Goal: Task Accomplishment & Management: Manage account settings

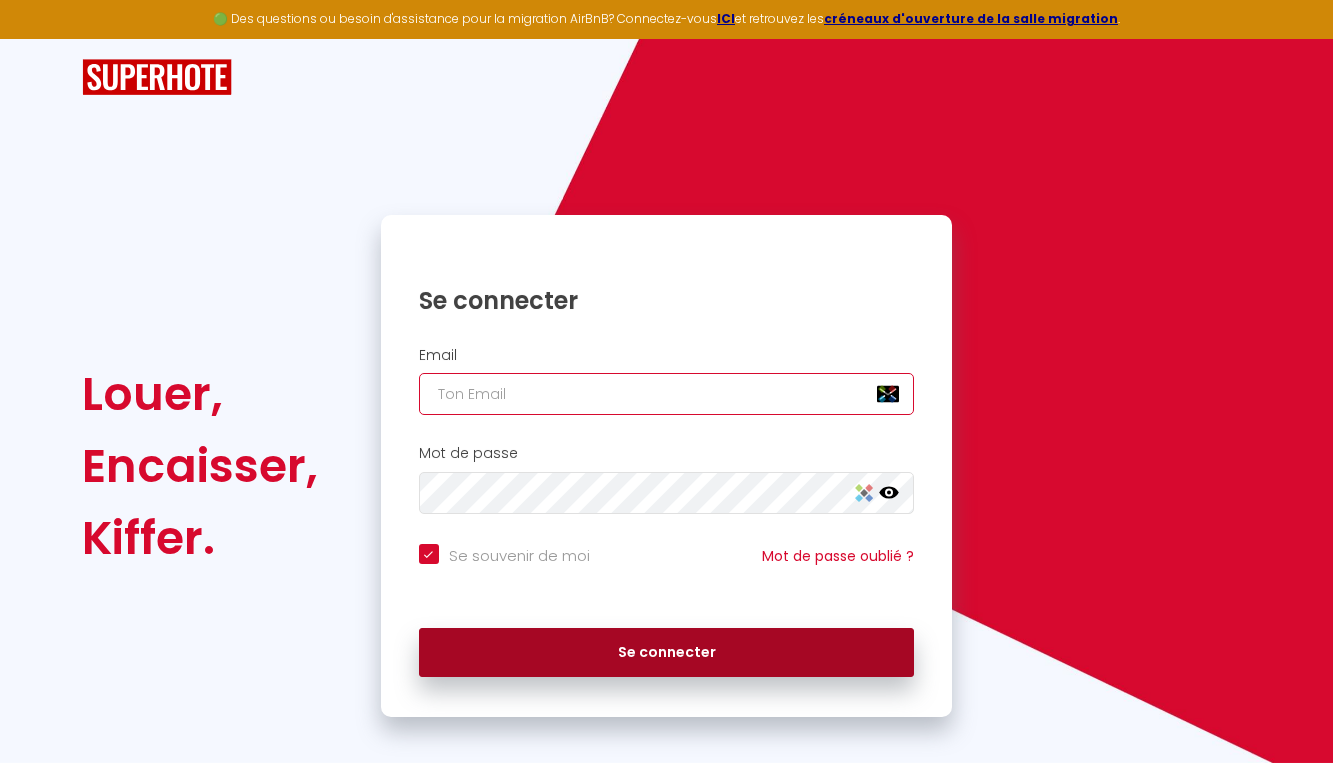
type input "[EMAIL_ADDRESS][DOMAIN_NAME]"
click at [623, 651] on button "Se connecter" at bounding box center [667, 653] width 496 height 50
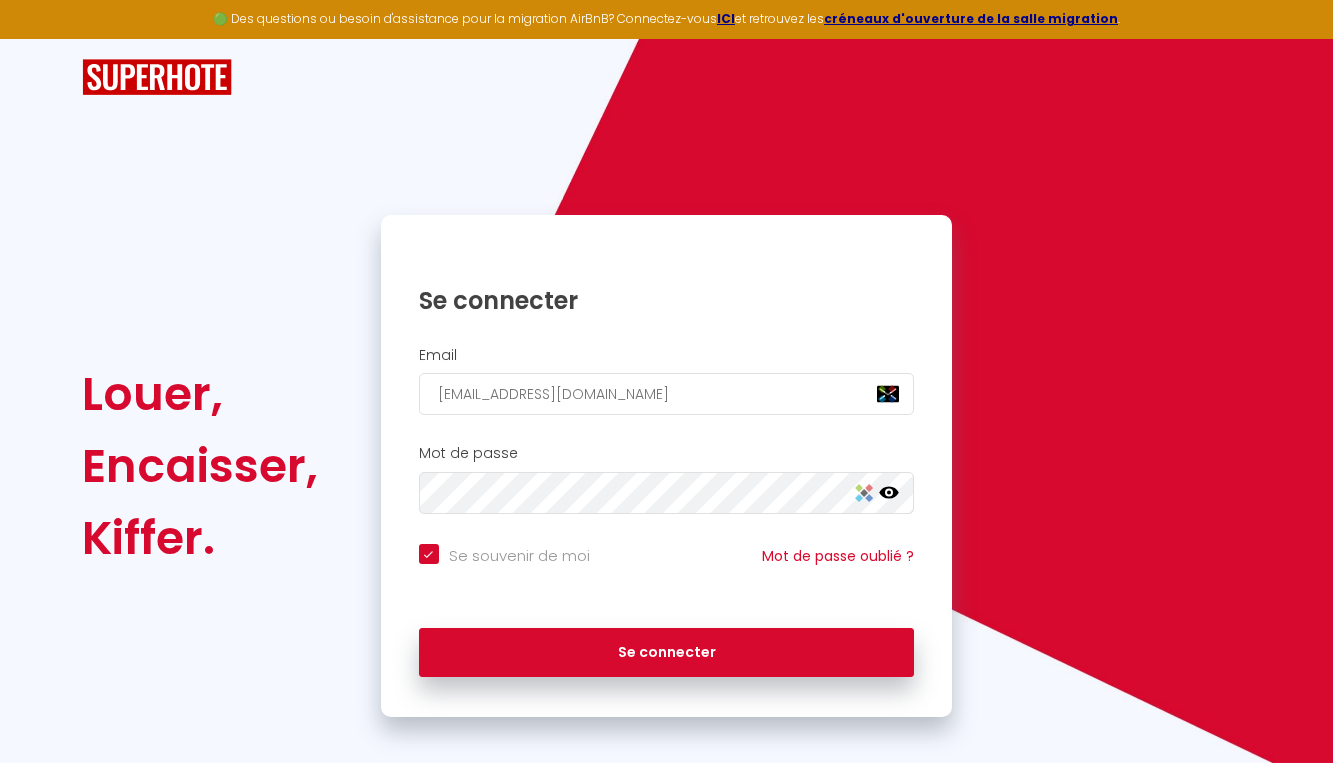
click at [668, 311] on h1 "Se connecter" at bounding box center [667, 300] width 496 height 31
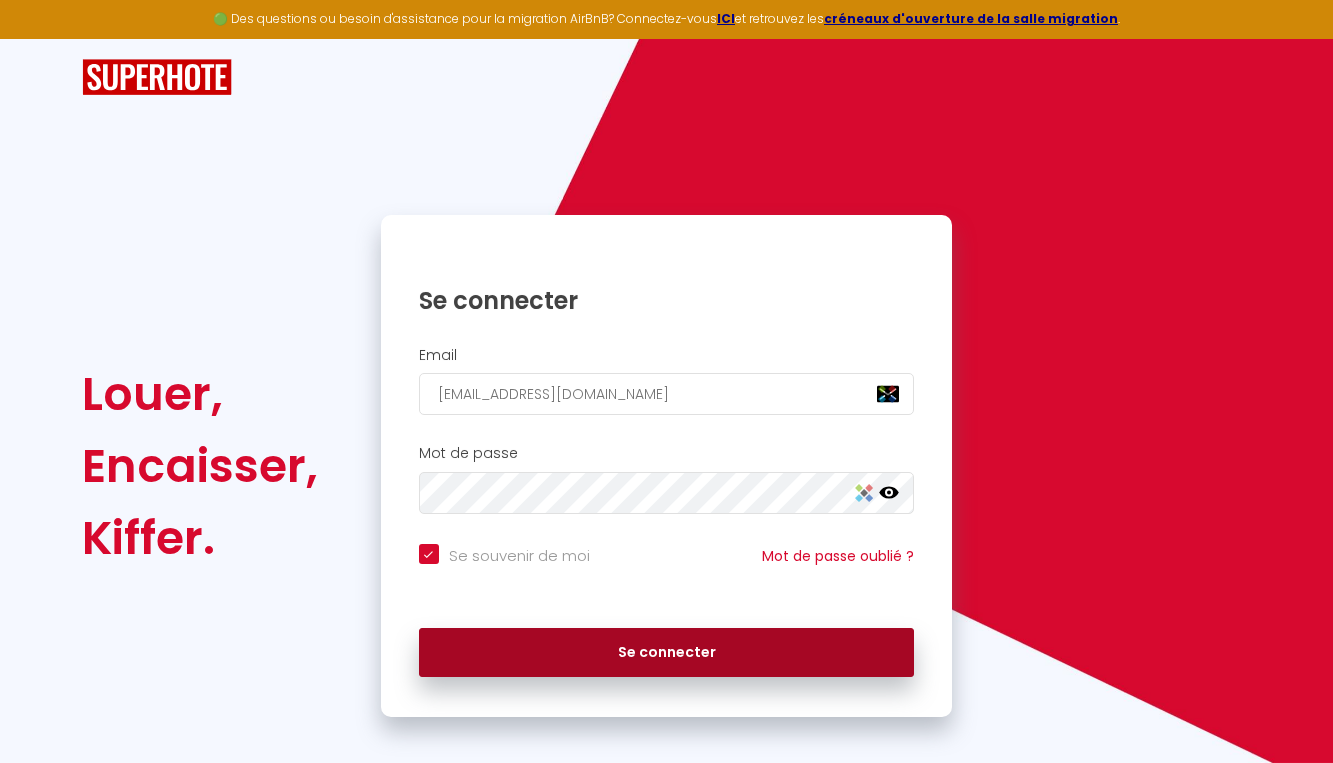
click at [682, 649] on button "Se connecter" at bounding box center [667, 653] width 496 height 50
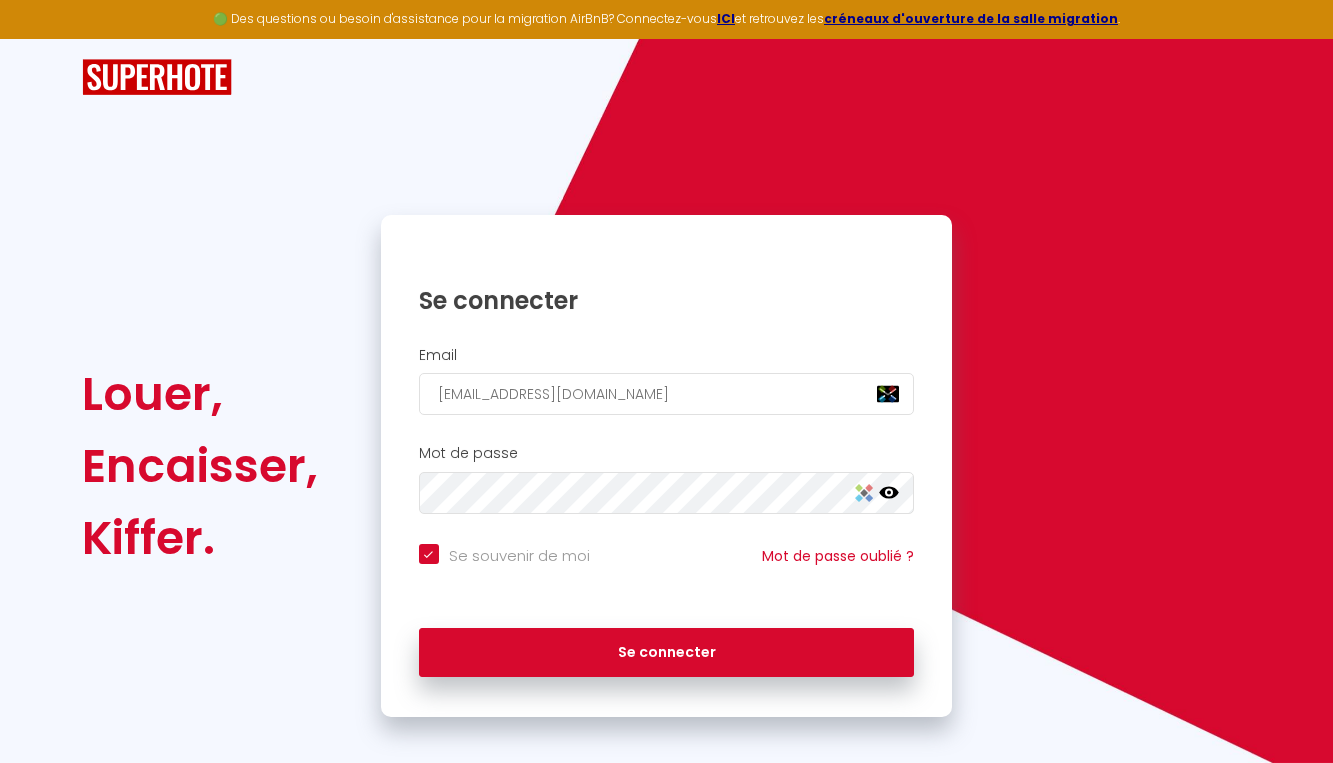
click at [862, 491] on img at bounding box center [864, 493] width 18 height 18
click at [895, 488] on icon at bounding box center [889, 493] width 20 height 12
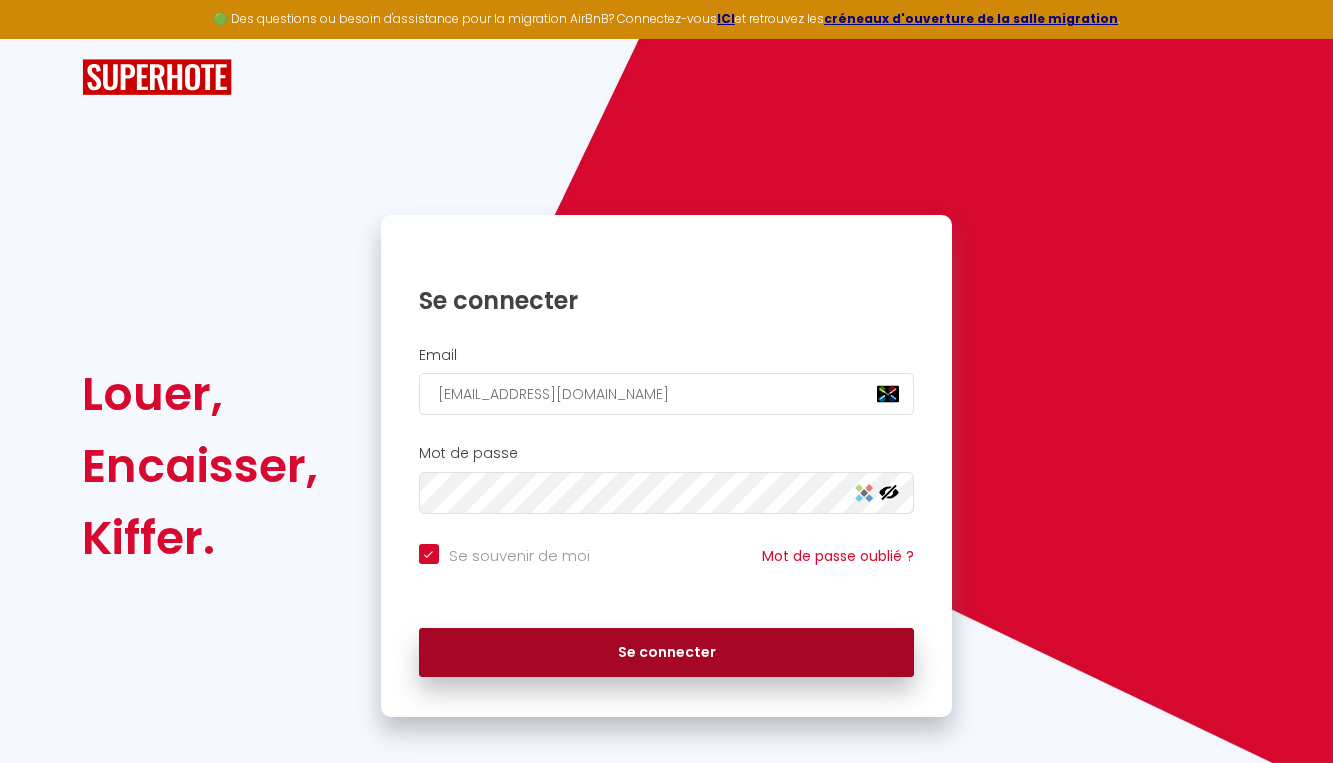
click at [673, 656] on button "Se connecter" at bounding box center [667, 653] width 496 height 50
checkbox input "true"
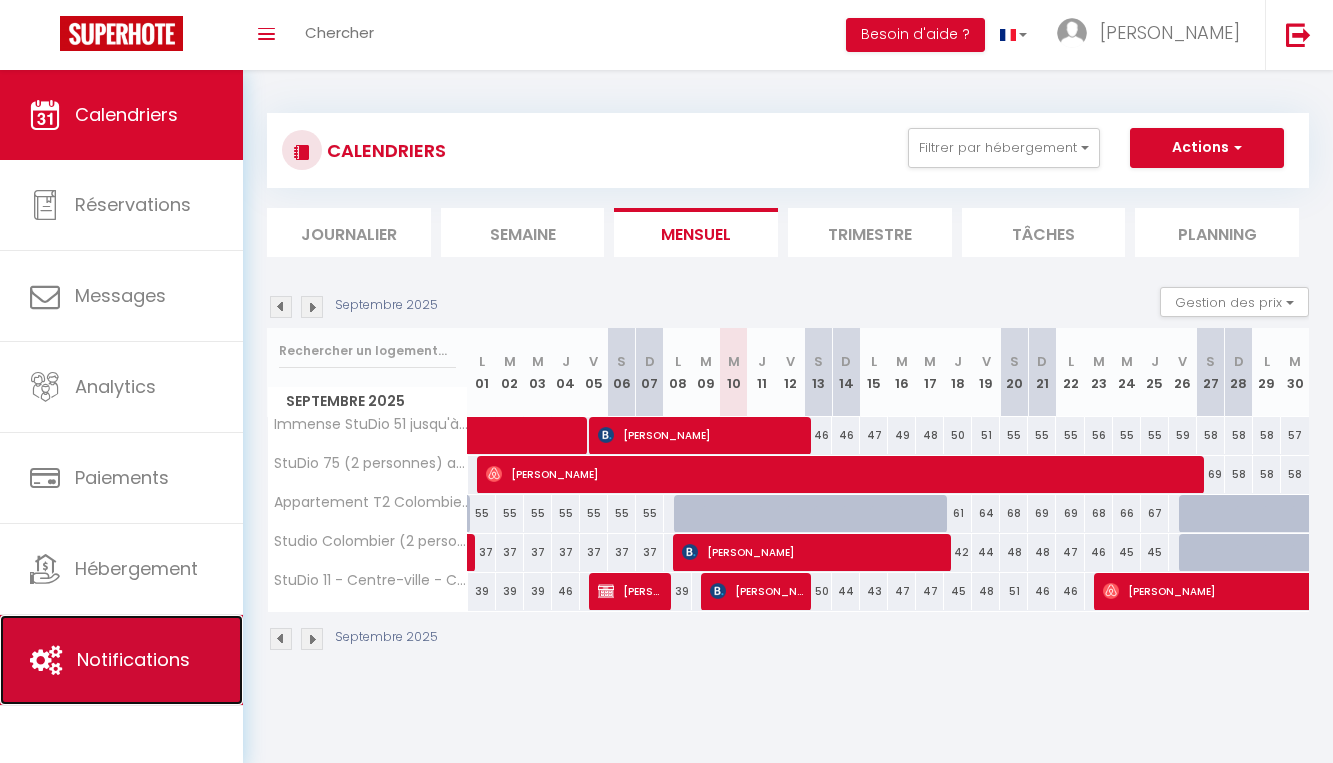
click at [123, 664] on span "Notifications" at bounding box center [133, 659] width 113 height 25
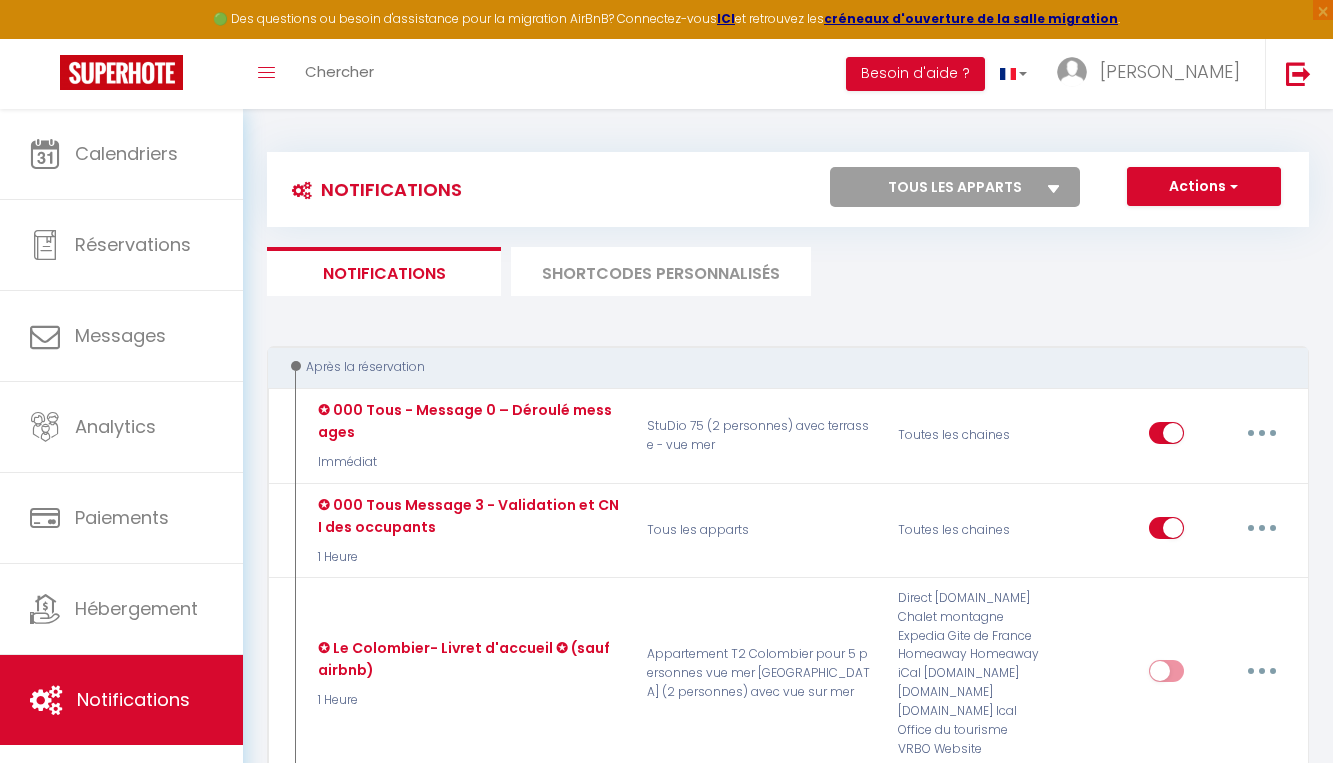
click at [1006, 182] on select "Tous les apparts Immense StuDio 51 jusqu'à 4 personnes avec vue mer Appartement…" at bounding box center [955, 187] width 250 height 40
select select "28448"
click at [830, 167] on select "Tous les apparts Immense StuDio 51 jusqu'à 4 personnes avec vue mer Appartement…" at bounding box center [955, 187] width 250 height 40
checkbox input "false"
checkbox input "true"
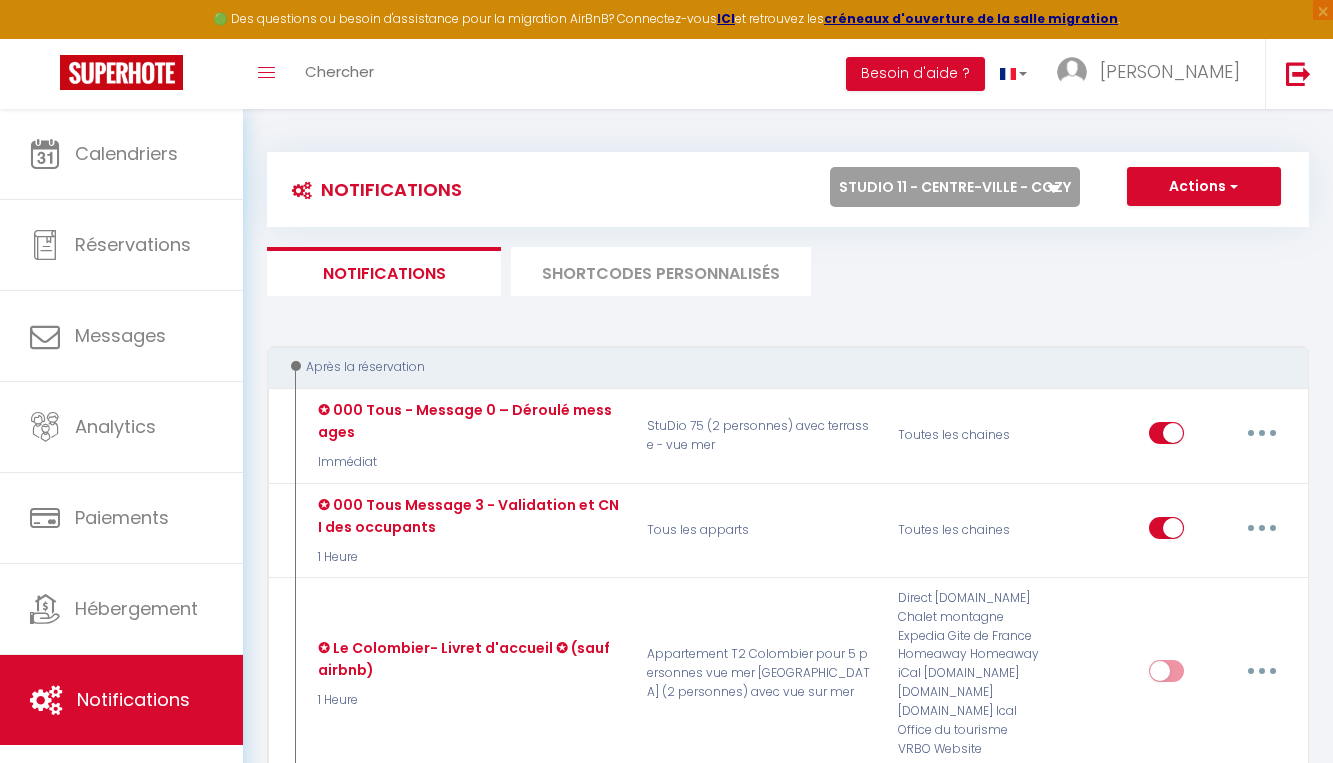
checkbox input "true"
checkbox input "false"
checkbox input "true"
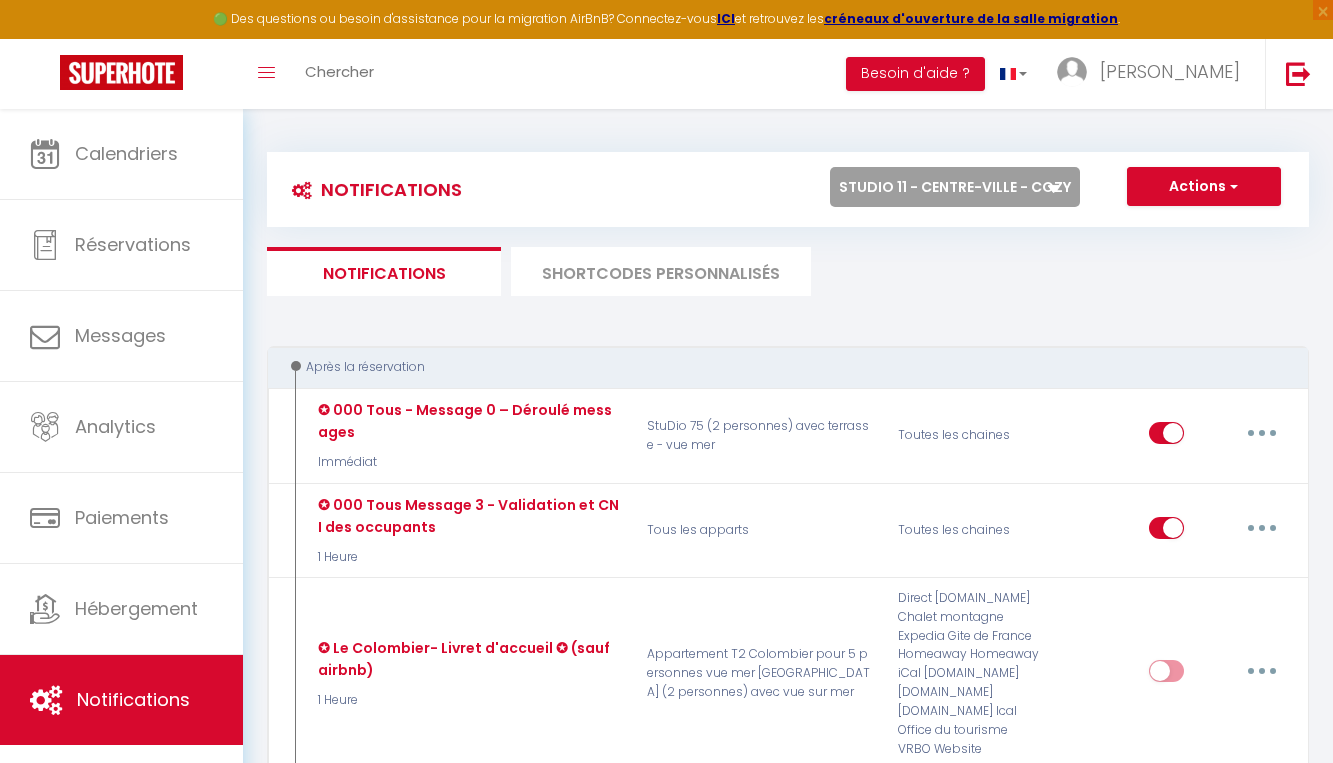
checkbox input "false"
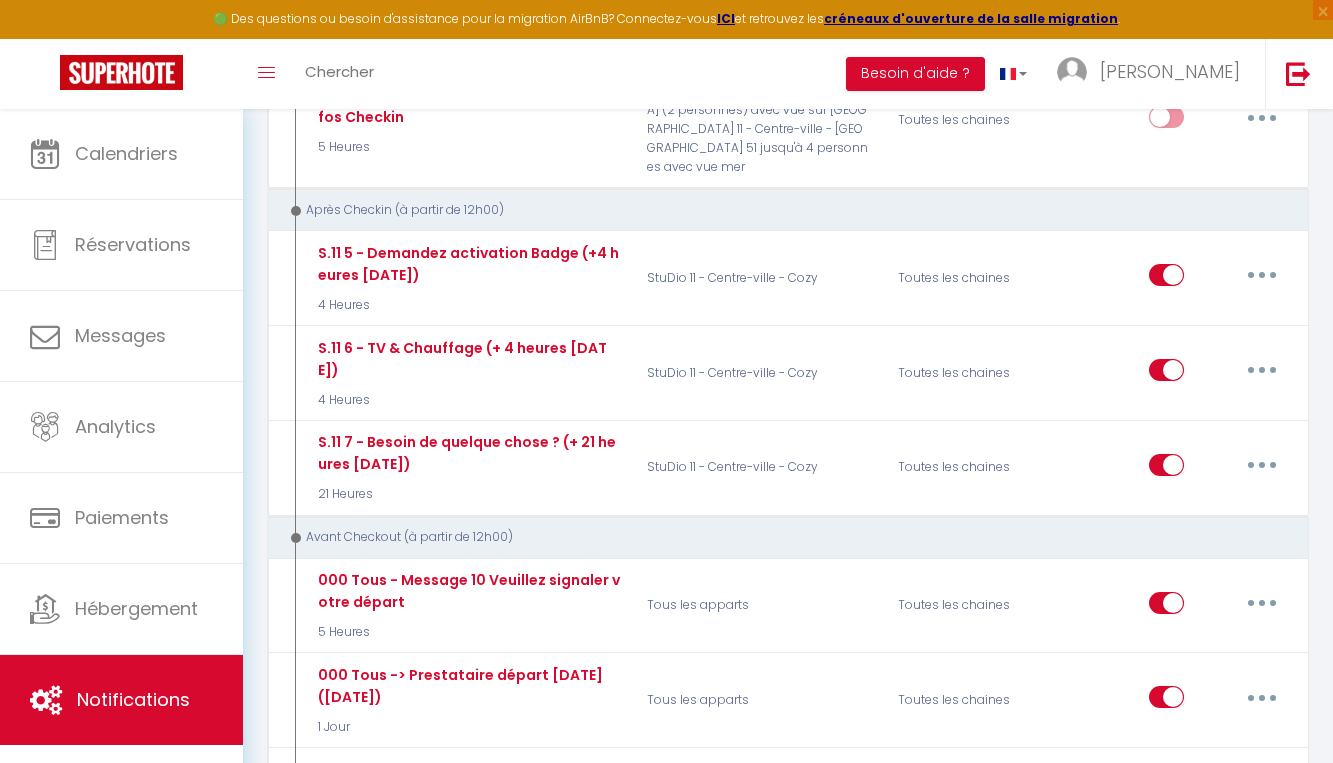
scroll to position [1721, 0]
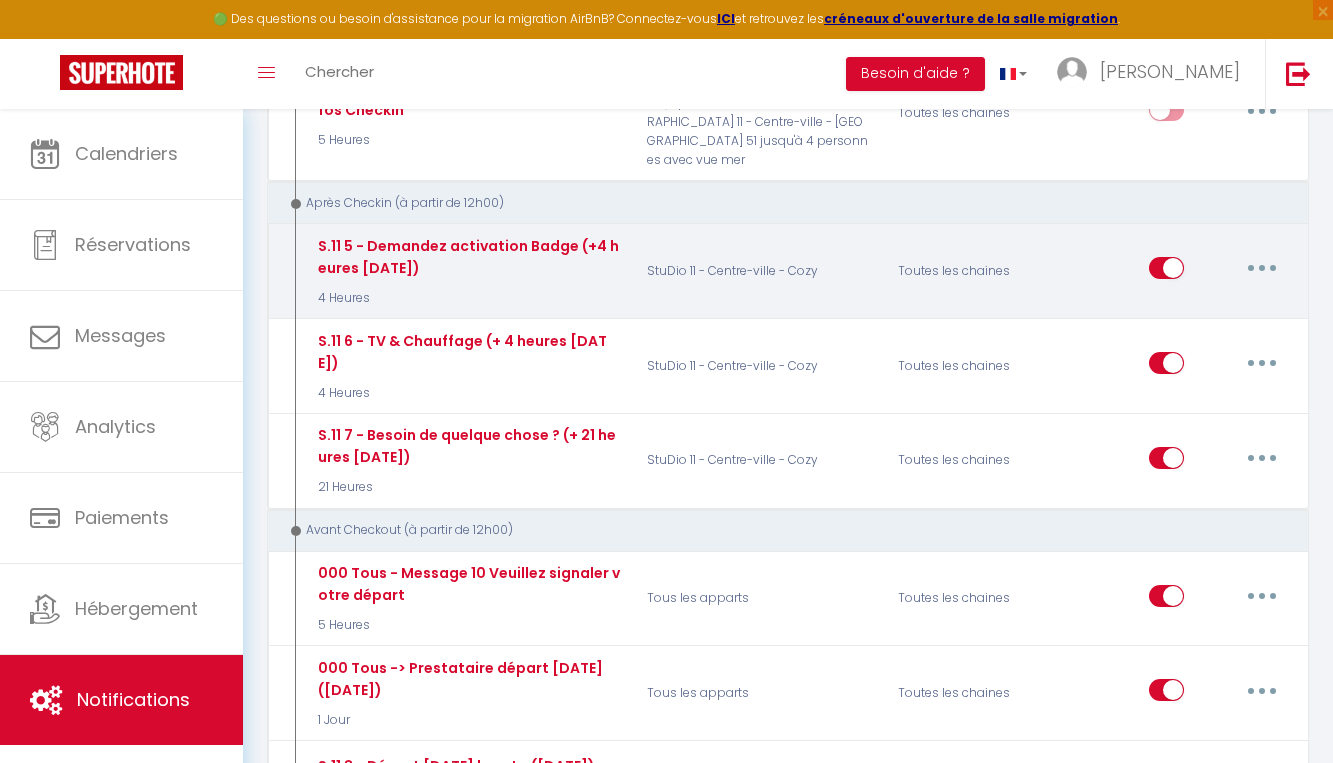
click at [1260, 271] on icon "button" at bounding box center [1262, 268] width 6 height 6
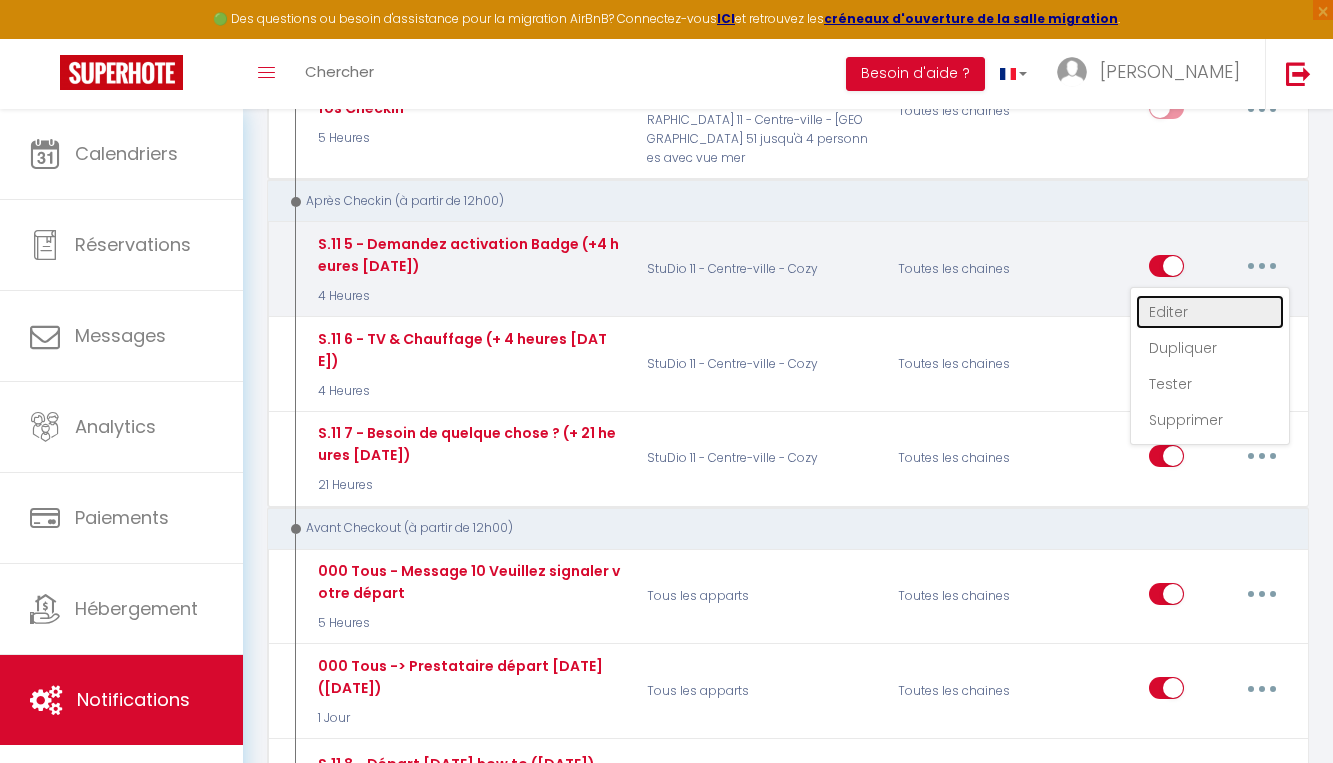
click at [1180, 321] on link "Editer" at bounding box center [1210, 312] width 148 height 34
type input "S.11 5 - Demandez activation Badge (+4 heures [DATE])"
select select "3"
select select "4 Heures"
select select
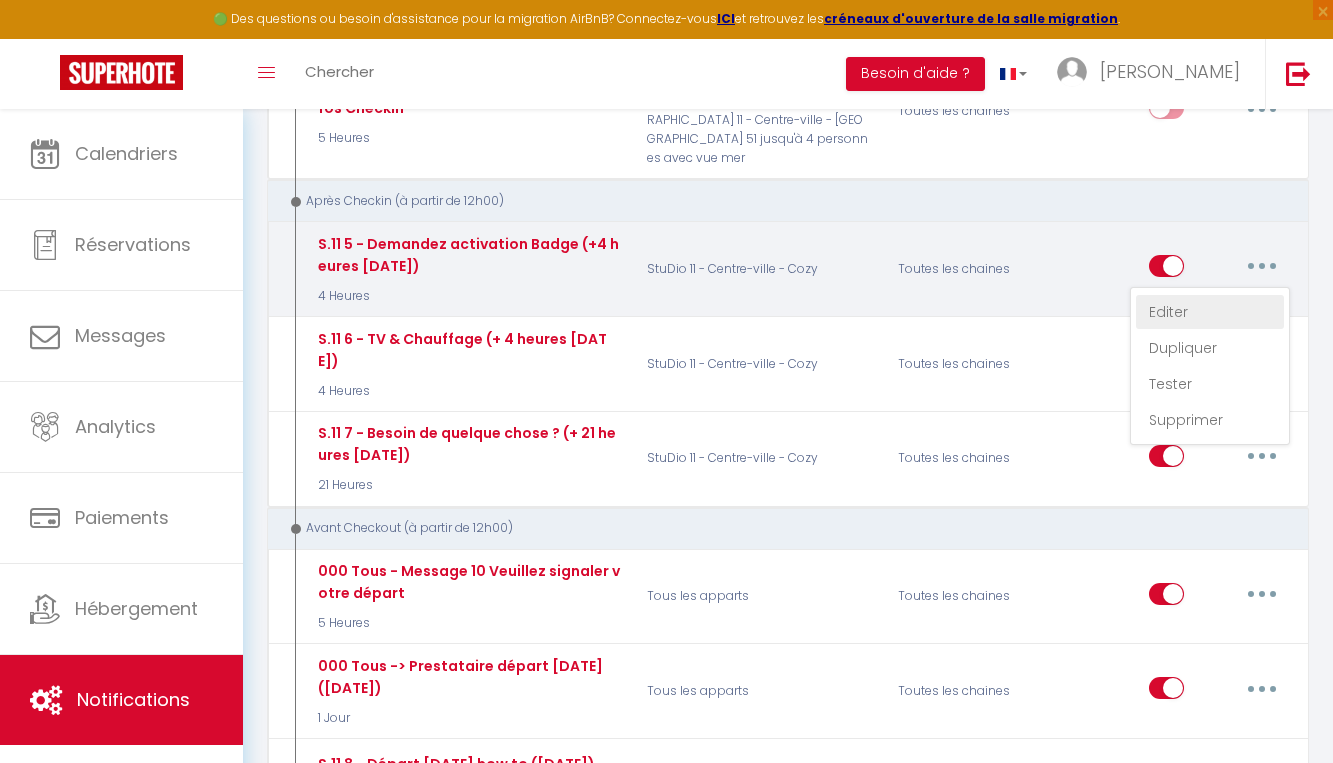
checkbox input "true"
checkbox input "false"
radio input "true"
type input "Activation du badge d'accès (sur demande)"
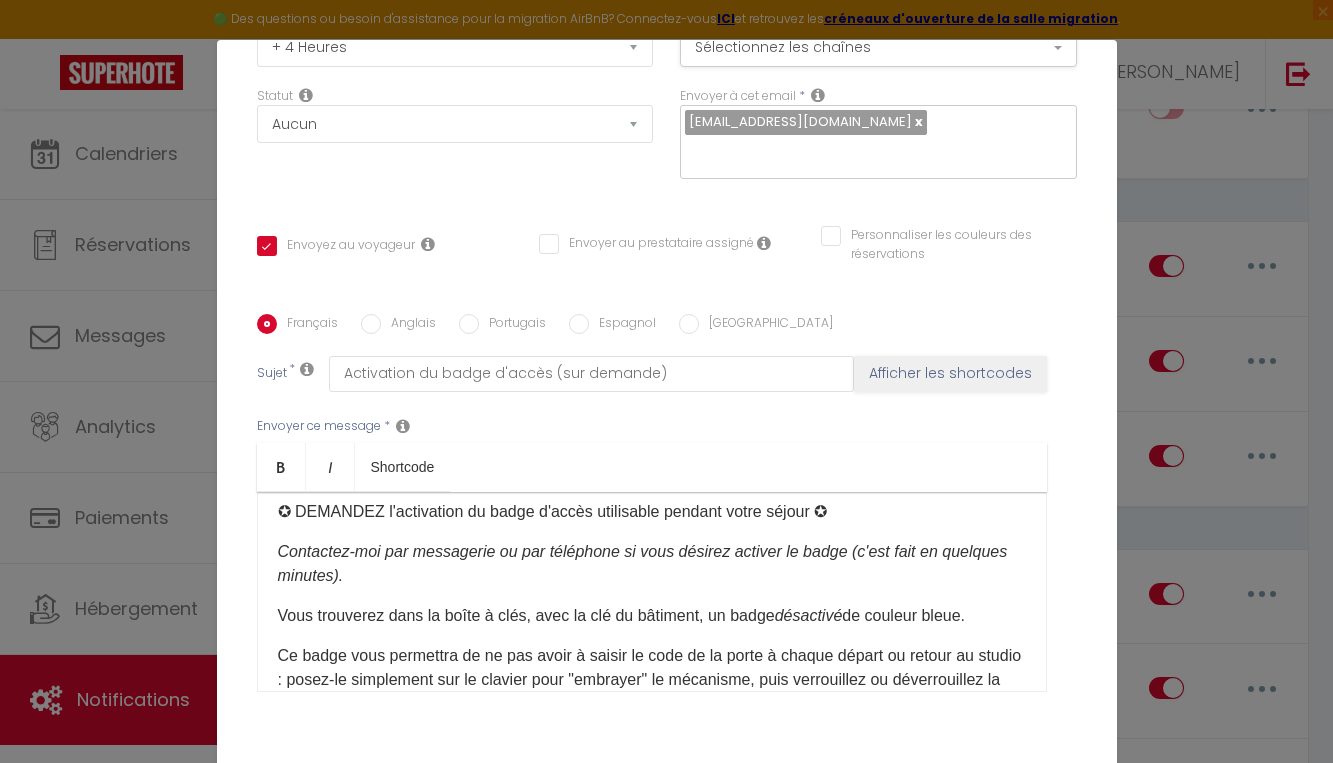
scroll to position [0, 0]
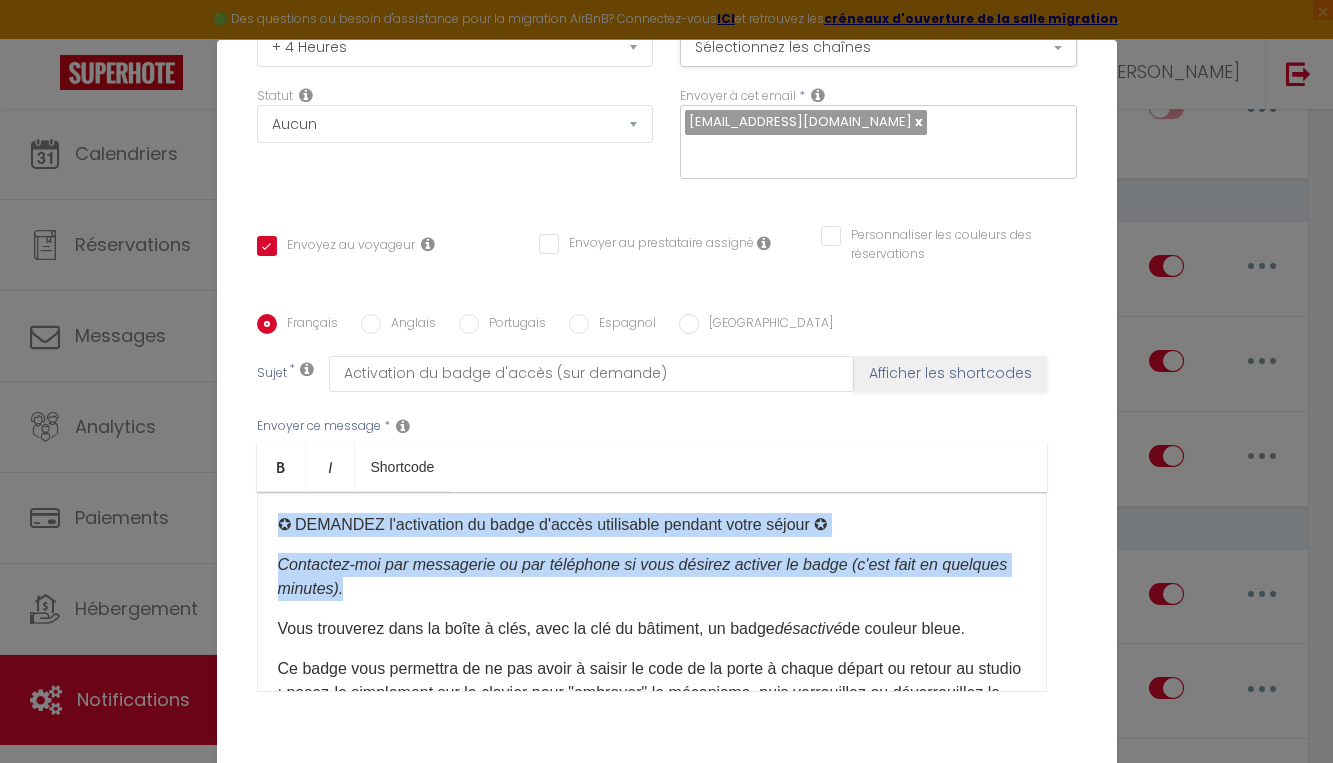
drag, startPoint x: 274, startPoint y: 497, endPoint x: 353, endPoint y: 562, distance: 102.3
click at [353, 562] on div "✪ DEMANDEZ l'activation du badge d'accès utilisable pendant votre séjour ✪ Cont…" at bounding box center [652, 592] width 790 height 200
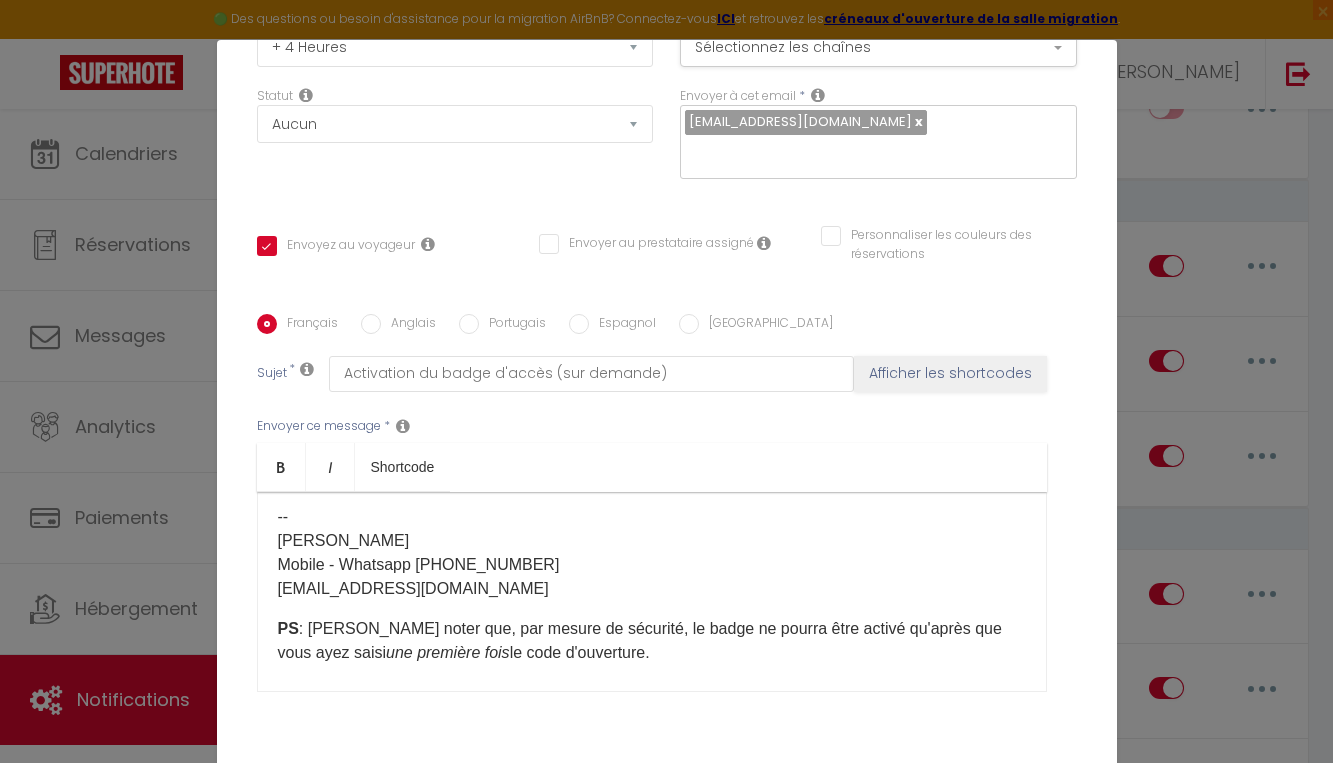
scroll to position [422, 0]
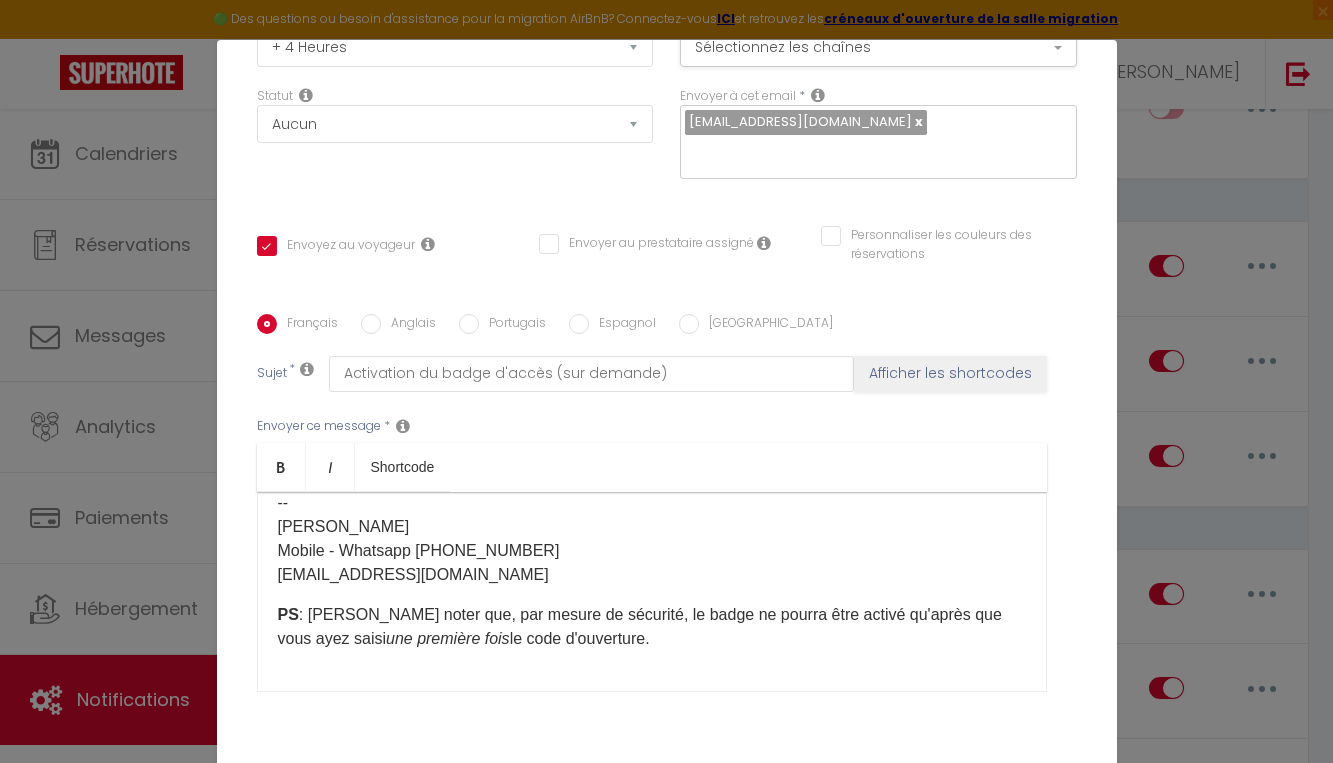
click at [594, 615] on p "PS : [PERSON_NAME] noter que, par mesure de sécurité, le badge ne pourra être a…" at bounding box center [652, 627] width 748 height 48
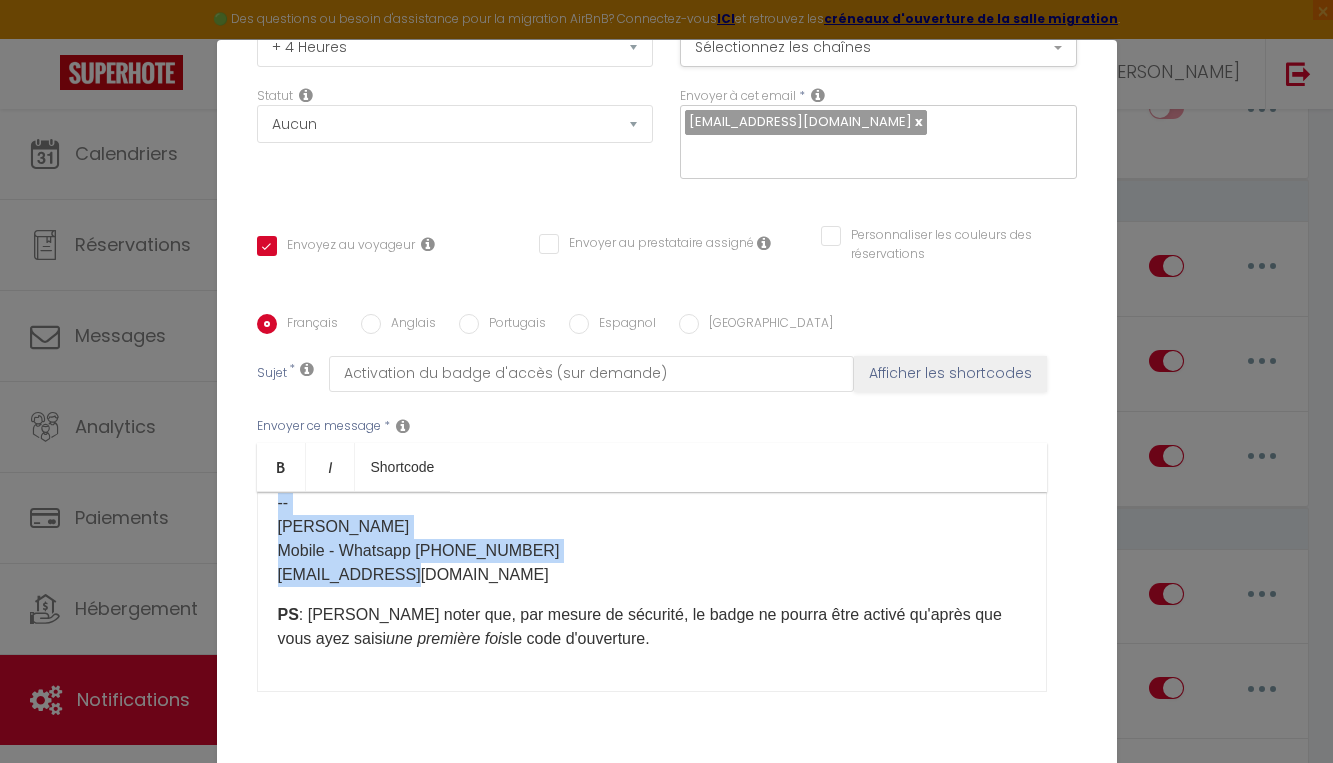
click at [448, 544] on p "-- [PERSON_NAME] Mobile - Whatsapp ​[PHONE_NUMBER] [EMAIL_ADDRESS][DOMAIN_NAME]" at bounding box center [652, 539] width 748 height 96
copy div "✪ DEMANDEZ l'activation du badge d'accès utilisable pendant votre séjour ✪ Cont…"
